Goal: Task Accomplishment & Management: Manage account settings

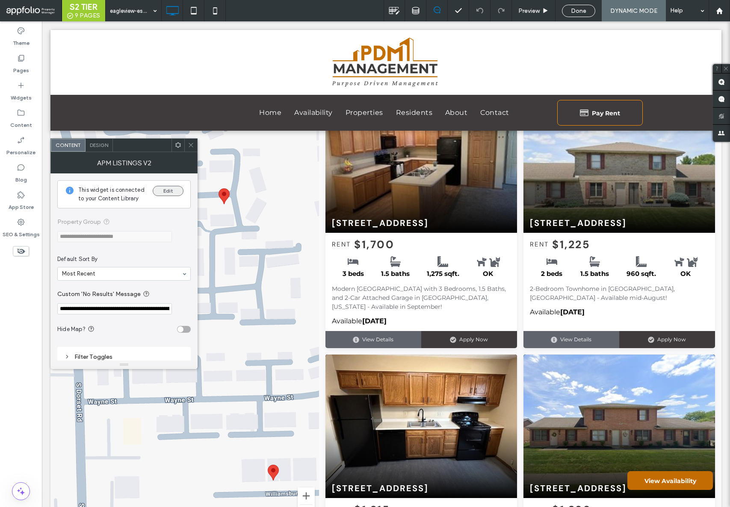
click at [171, 191] on button "Edit" at bounding box center [168, 191] width 31 height 10
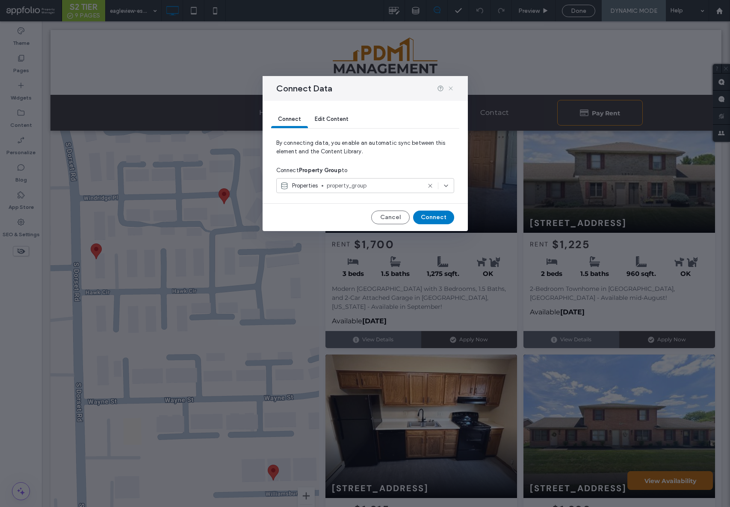
click at [452, 90] on icon at bounding box center [450, 88] width 7 height 7
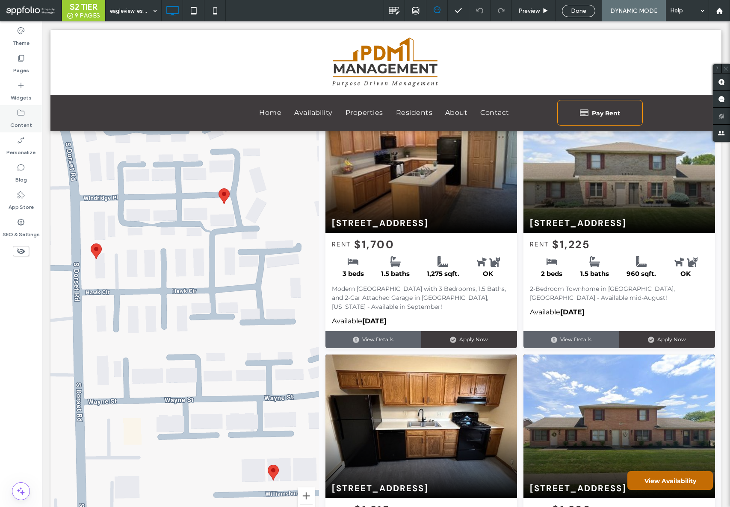
click at [21, 115] on icon at bounding box center [21, 113] width 9 height 9
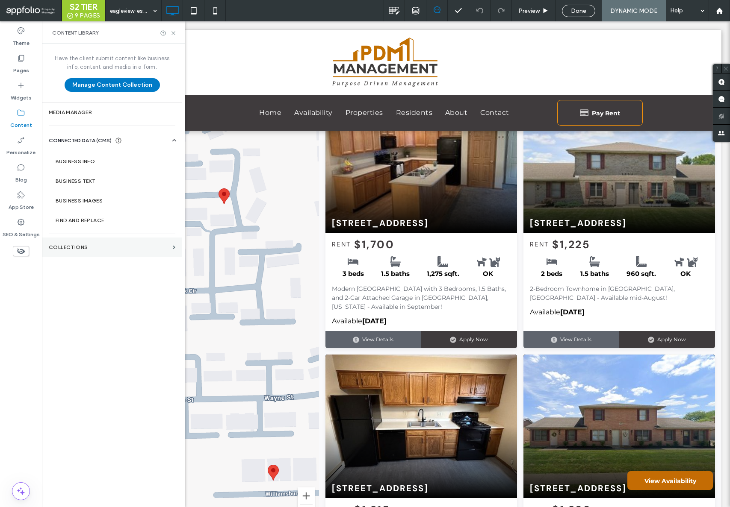
click at [88, 248] on label "Collections" at bounding box center [109, 248] width 121 height 6
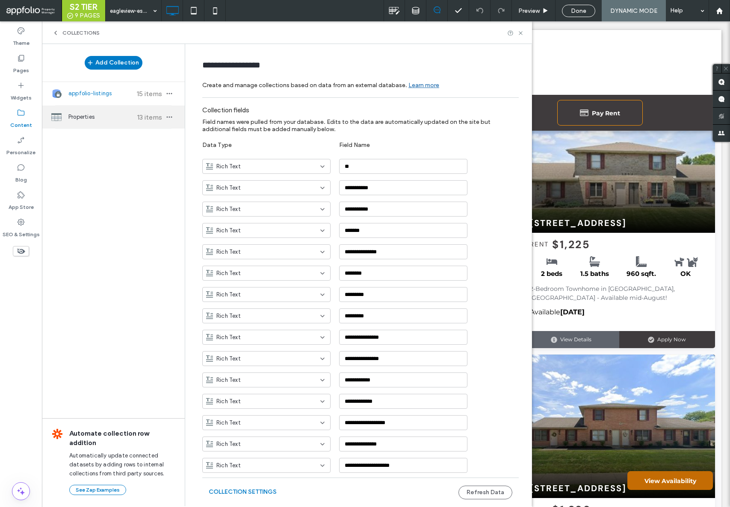
click at [90, 112] on div "Properties 13 items" at bounding box center [113, 117] width 143 height 23
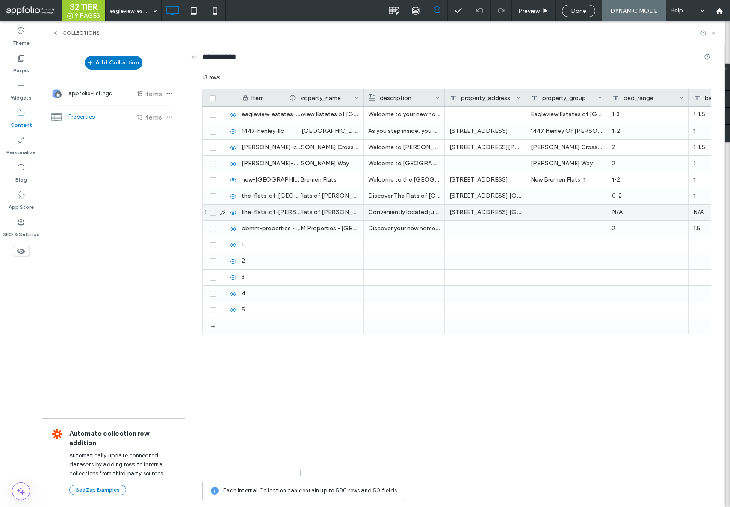
click at [277, 216] on div "the-flats-of-troy-storage-units" at bounding box center [269, 213] width 64 height 16
click at [280, 211] on div "the-flats-of-troy-storage-units" at bounding box center [269, 213] width 64 height 16
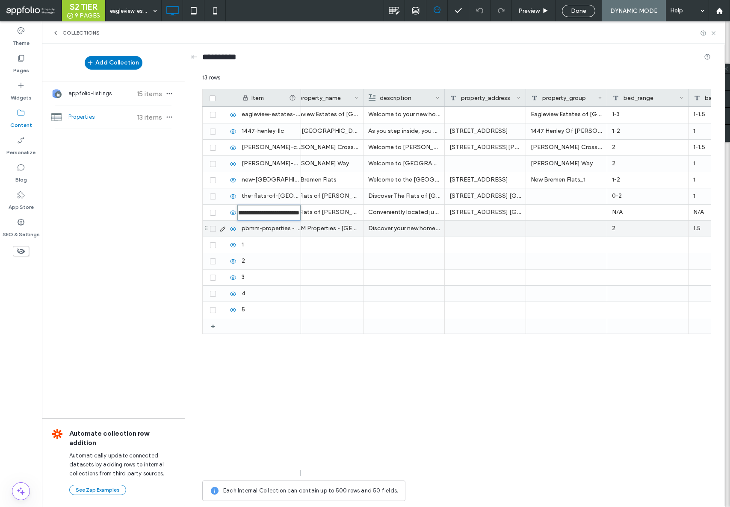
click at [275, 228] on div "pbmm-properties - bunker hill" at bounding box center [269, 229] width 64 height 16
click at [408, 379] on div "Eagleview Estates of Troy Welcome to your new home in Troy, Ohio, where conveni…" at bounding box center [506, 292] width 410 height 370
click at [556, 201] on div at bounding box center [566, 197] width 81 height 16
click at [555, 201] on div at bounding box center [566, 197] width 81 height 16
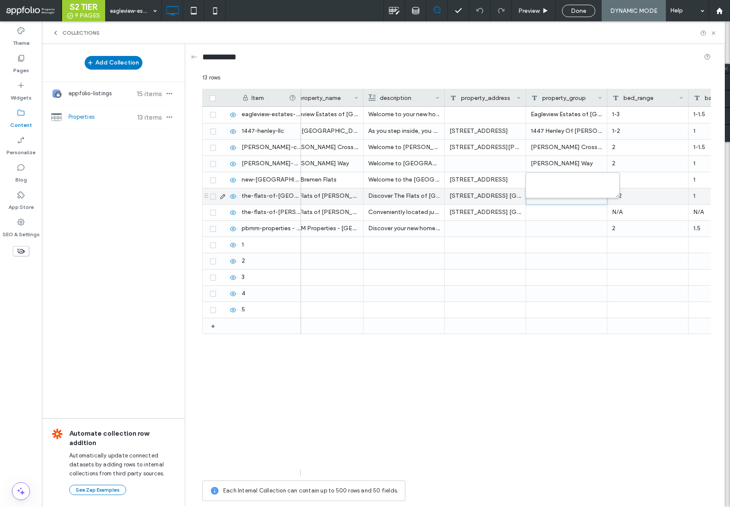
click at [555, 201] on div at bounding box center [566, 196] width 80 height 15
click at [555, 195] on div at bounding box center [566, 196] width 80 height 15
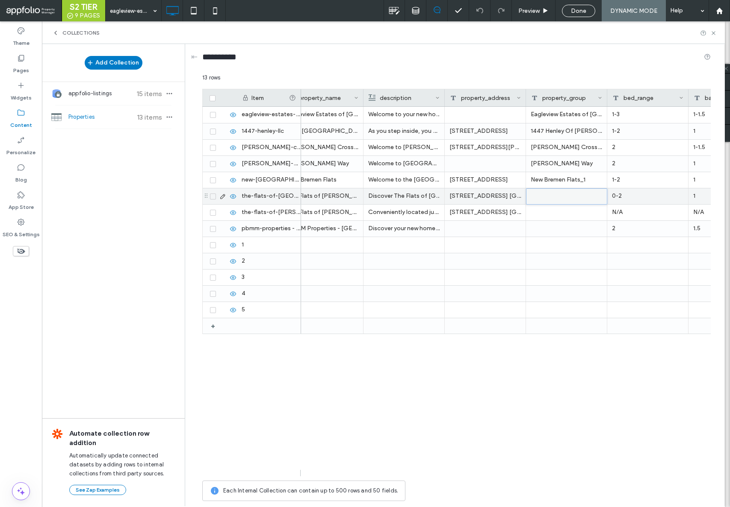
click at [558, 200] on div at bounding box center [566, 196] width 80 height 15
click at [558, 199] on div at bounding box center [566, 196] width 80 height 15
click at [556, 215] on div at bounding box center [566, 213] width 81 height 16
click at [556, 196] on div at bounding box center [566, 197] width 81 height 16
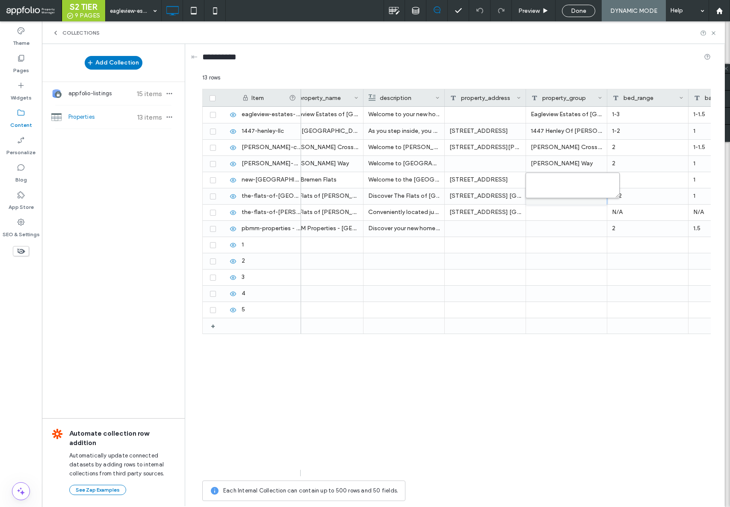
click at [556, 193] on textarea "plain-text-cell" at bounding box center [572, 186] width 94 height 26
paste textarea "**********"
type textarea "**********"
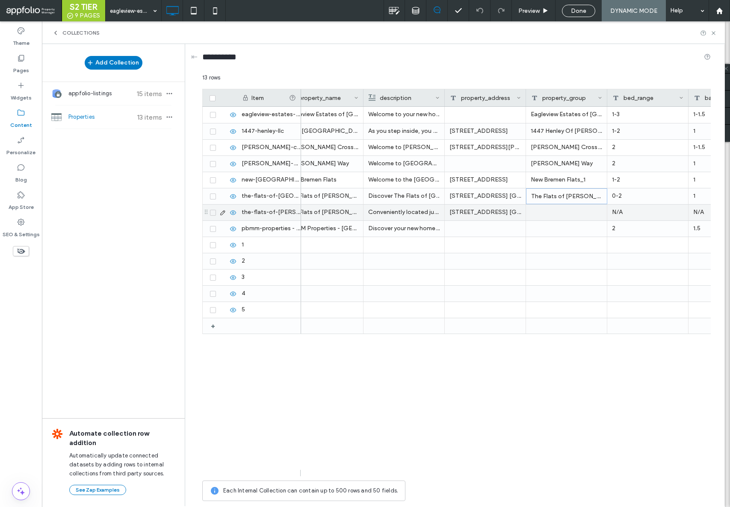
click at [552, 212] on div at bounding box center [566, 213] width 81 height 16
click at [289, 215] on div "the-flats-of-troy-storage-units" at bounding box center [269, 213] width 64 height 16
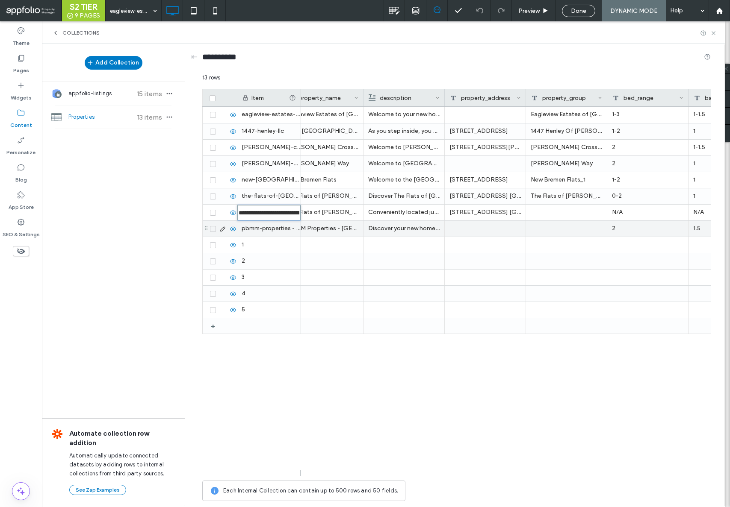
click at [280, 232] on div "pbmm-properties - bunker hill" at bounding box center [269, 229] width 64 height 16
click at [281, 228] on div "pbmm-properties - bunker hill" at bounding box center [269, 229] width 64 height 16
click at [332, 221] on div "PBMM Properties - Bunker Hill" at bounding box center [322, 229] width 81 height 16
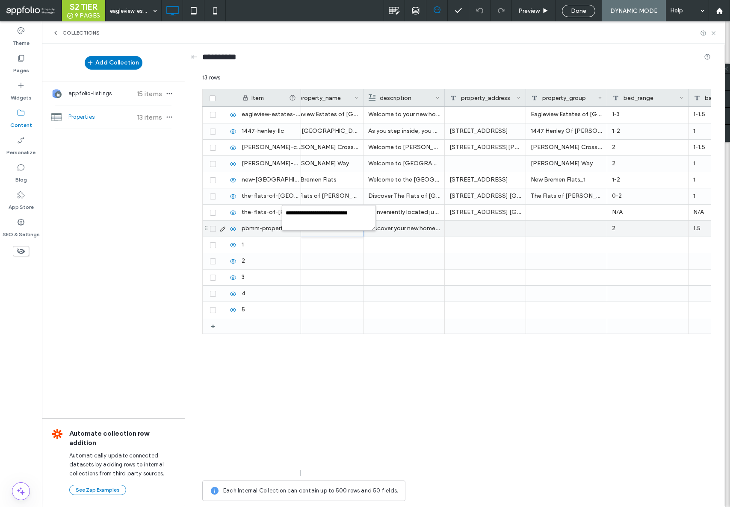
click at [335, 248] on div at bounding box center [322, 245] width 81 height 16
click at [563, 233] on div at bounding box center [566, 229] width 81 height 16
click at [561, 218] on textarea "plain-text-cell" at bounding box center [572, 218] width 94 height 26
paste textarea "**********"
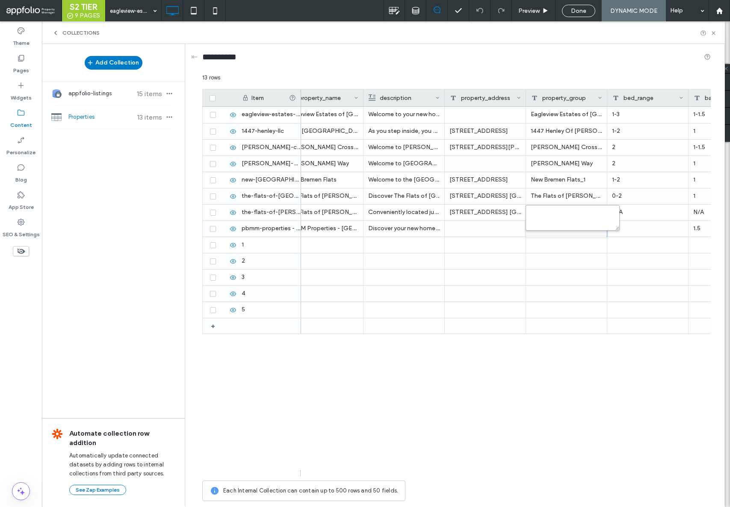
type textarea "**********"
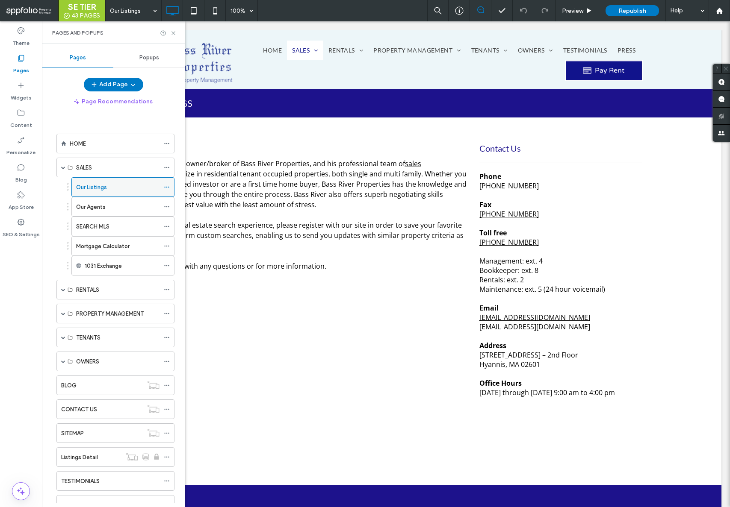
click at [110, 186] on div "Our Listings" at bounding box center [117, 187] width 83 height 9
drag, startPoint x: 175, startPoint y: 32, endPoint x: 280, endPoint y: 159, distance: 164.2
click at [175, 32] on icon at bounding box center [173, 33] width 6 height 6
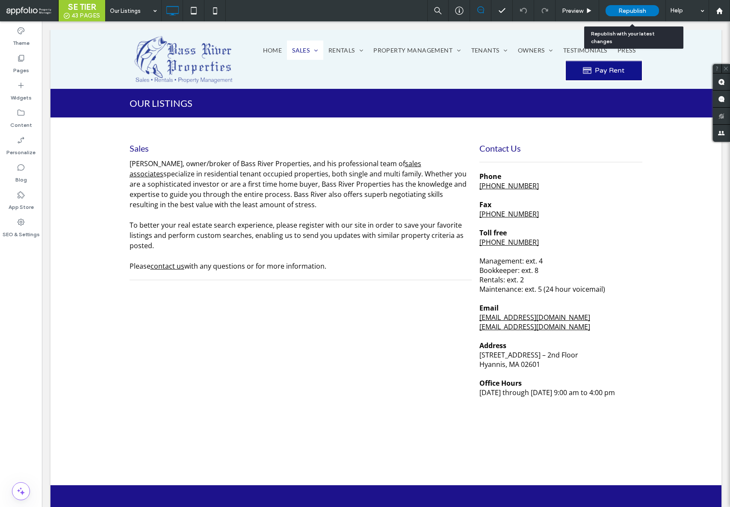
click at [622, 7] on span "Republish" at bounding box center [632, 10] width 28 height 7
